Goal: Navigation & Orientation: Find specific page/section

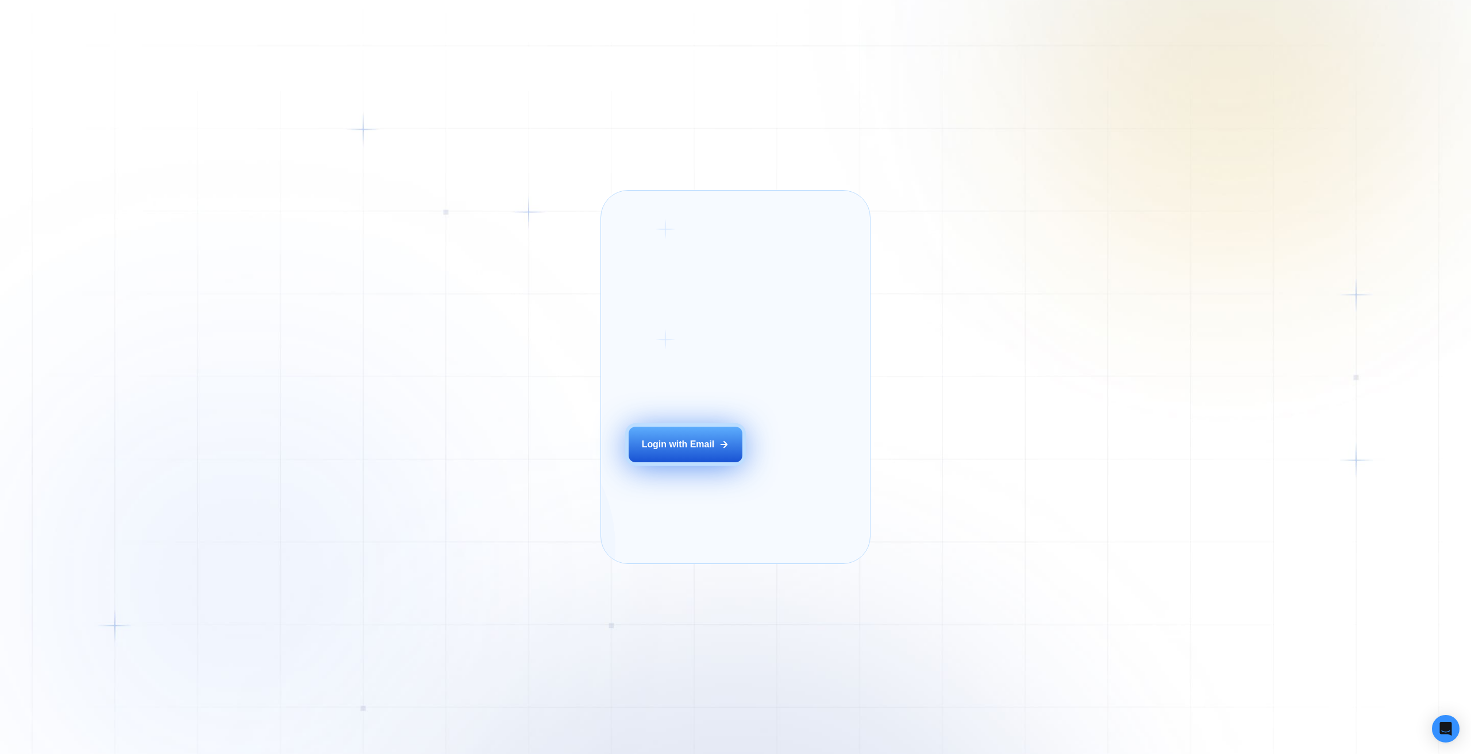
click at [672, 453] on button "Login with Email" at bounding box center [686, 445] width 114 height 36
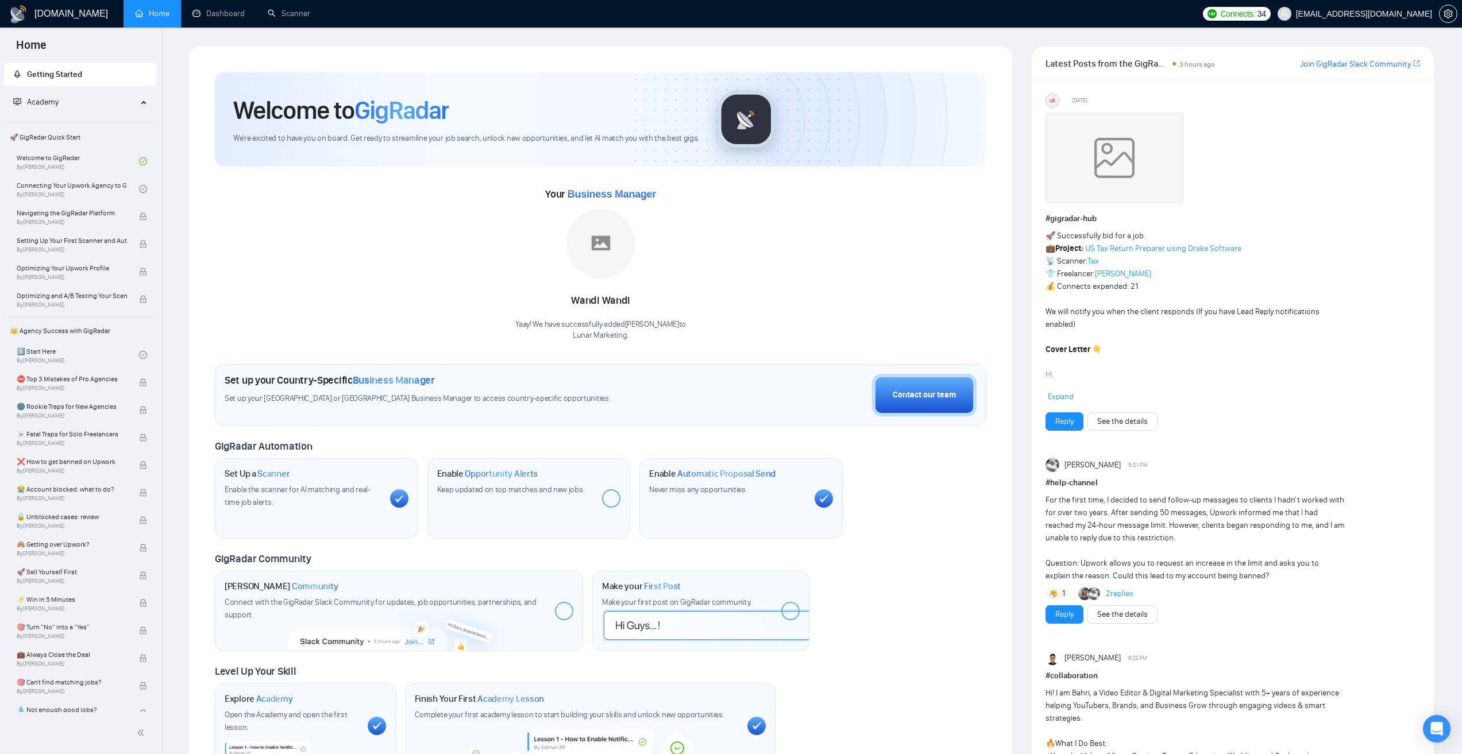
click at [978, 218] on div "Your Business Manager Wandi Wandi Yaay! We have successfully added Wandi Wandi …" at bounding box center [601, 263] width 772 height 156
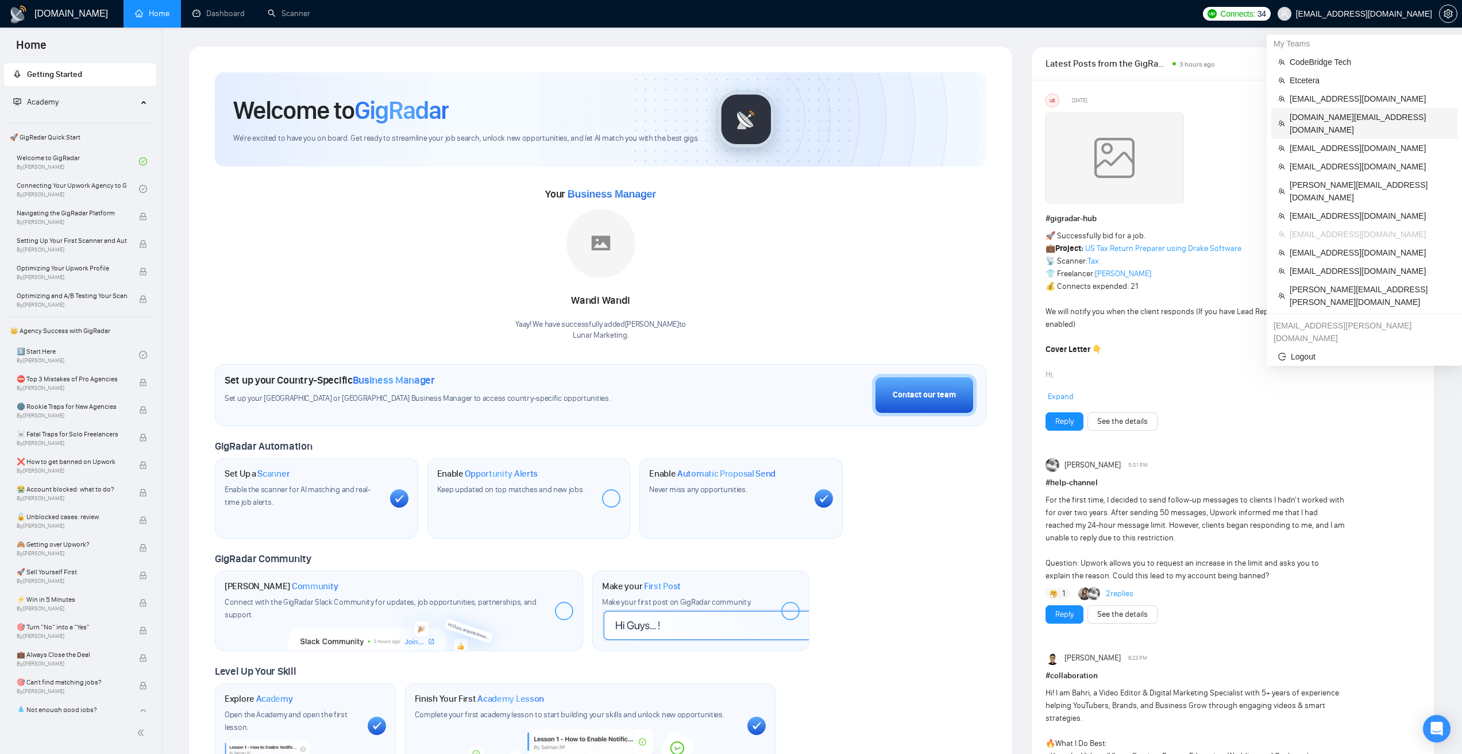
click at [1343, 116] on span "dee7.office@gmail.com" at bounding box center [1370, 123] width 161 height 25
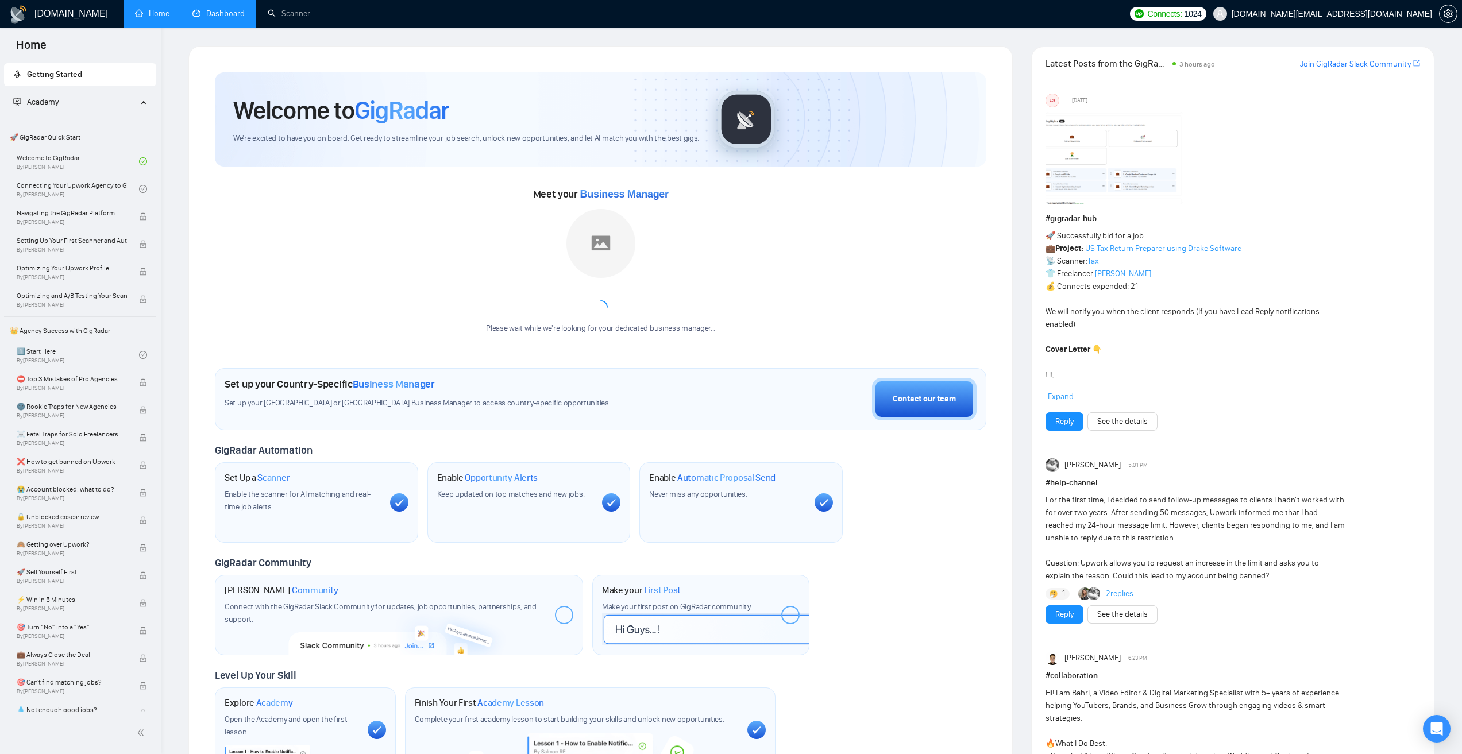
click at [230, 16] on link "Dashboard" at bounding box center [218, 14] width 52 height 10
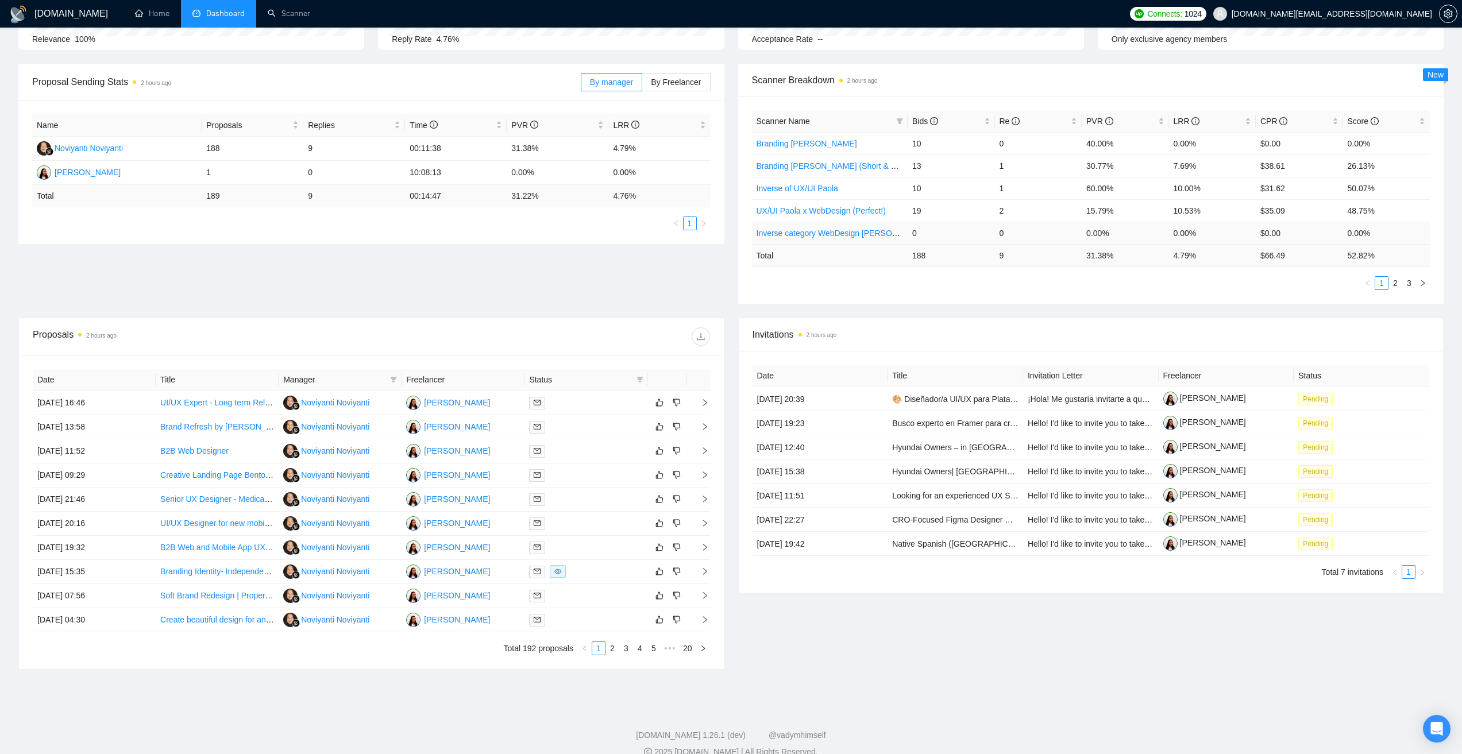
scroll to position [156, 0]
